Goal: Find specific page/section: Find specific page/section

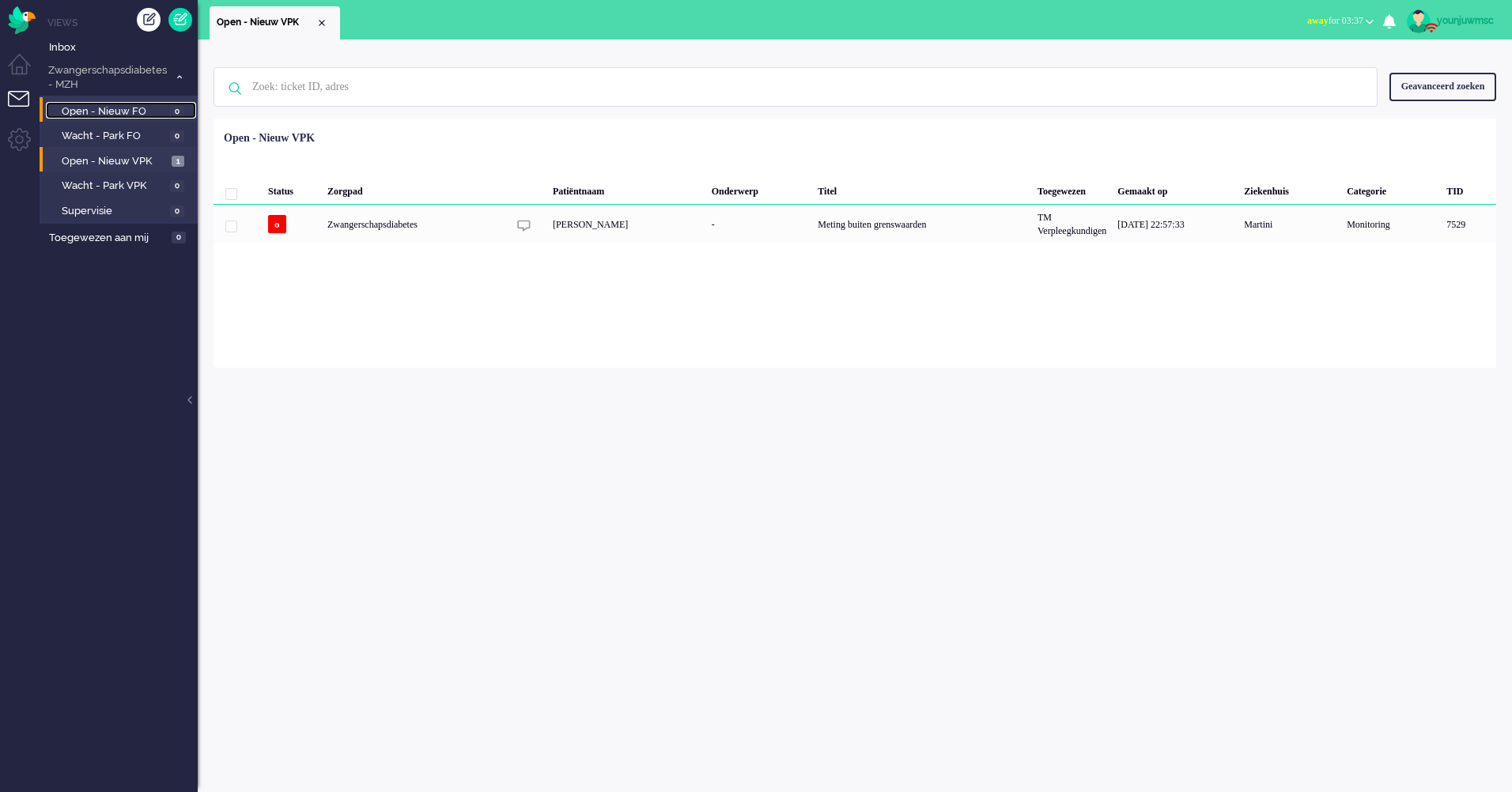
click at [108, 114] on span "Open - Nieuw FO" at bounding box center [113, 112] width 104 height 15
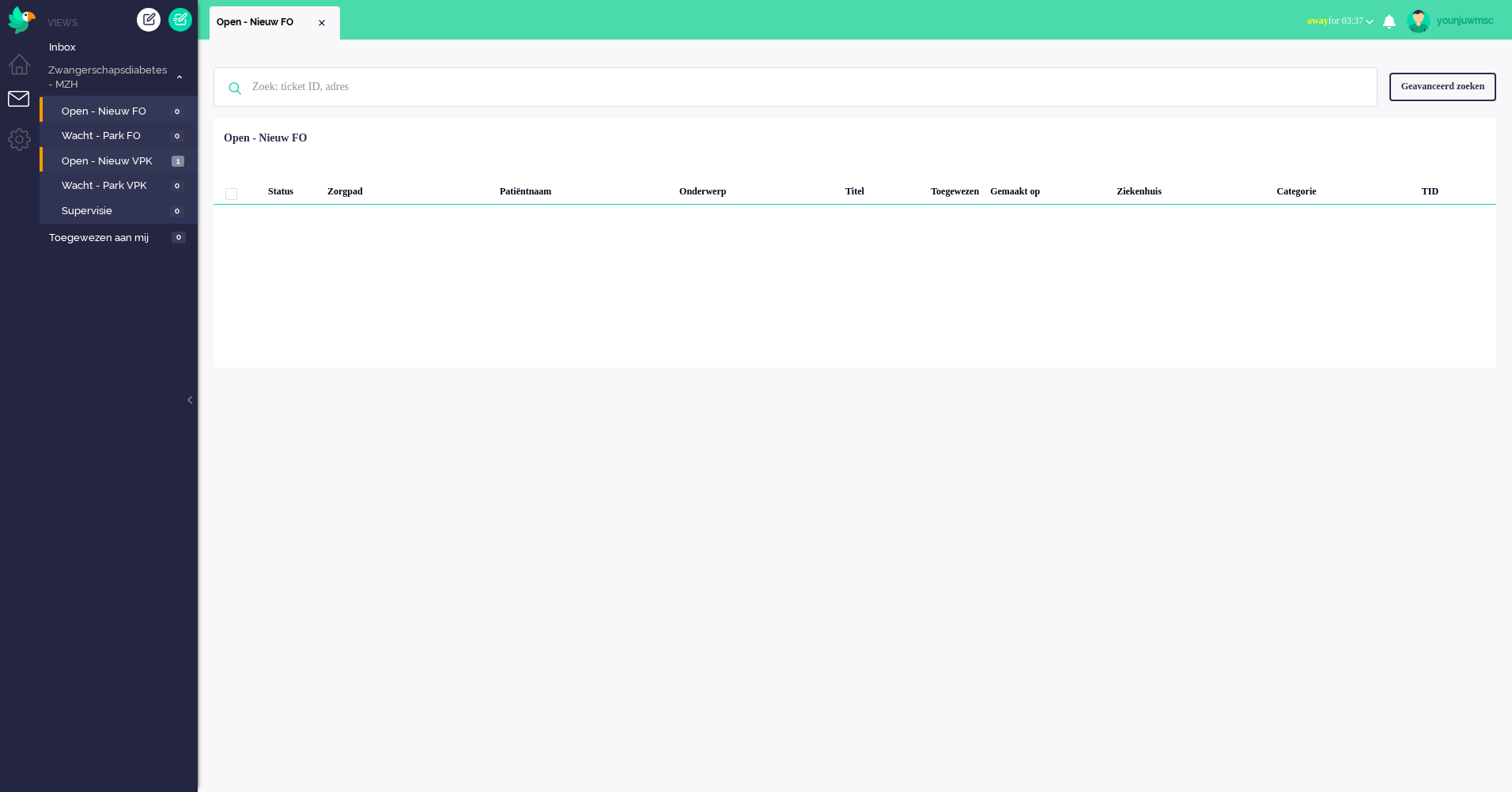
click at [95, 149] on li "Open - Nieuw VPK 1" at bounding box center [117, 160] width 156 height 26
click at [95, 171] on li "Open - Nieuw VPK 1" at bounding box center [117, 160] width 156 height 26
click at [96, 165] on span "Open - Nieuw VPK" at bounding box center [114, 162] width 106 height 15
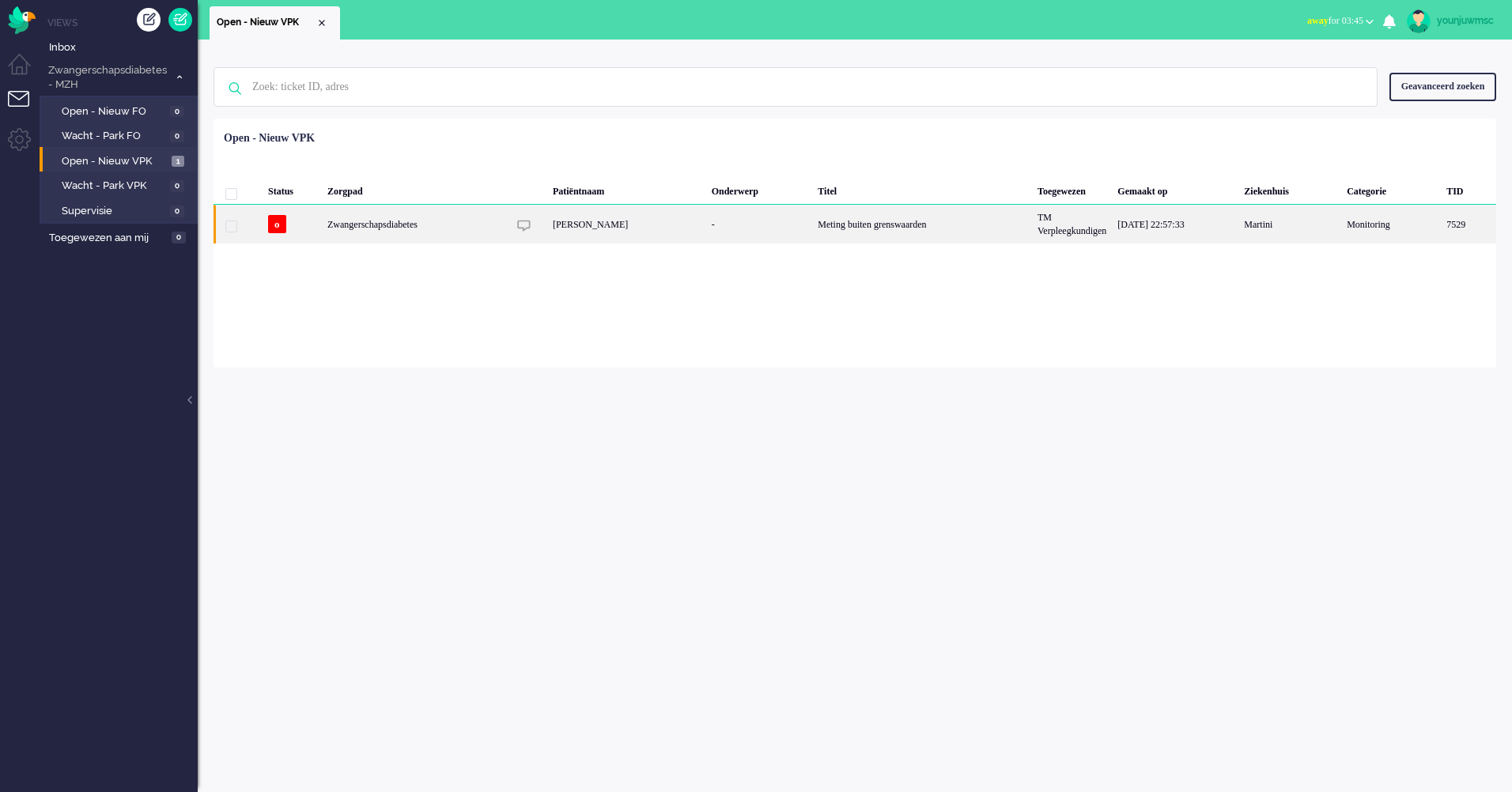
click at [812, 234] on div "Zwangerschapsdiabetes" at bounding box center [922, 224] width 220 height 38
